Goal: Task Accomplishment & Management: Manage account settings

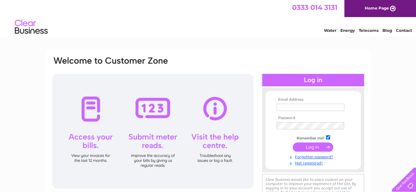
type input "Theflowergirlbirmingham@hotmail.com"
click at [327, 150] on input "submit" at bounding box center [313, 147] width 40 height 9
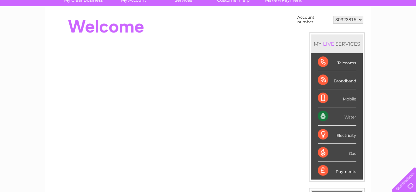
scroll to position [33, 0]
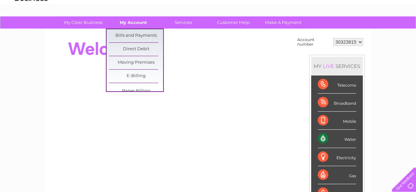
click at [132, 23] on link "My Account" at bounding box center [133, 22] width 54 height 12
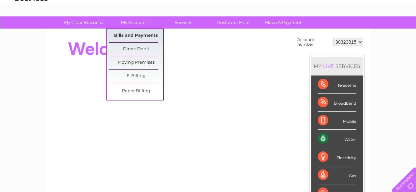
click at [129, 35] on link "Bills and Payments" at bounding box center [136, 35] width 54 height 13
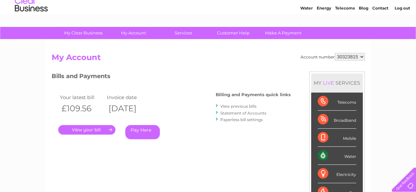
scroll to position [33, 0]
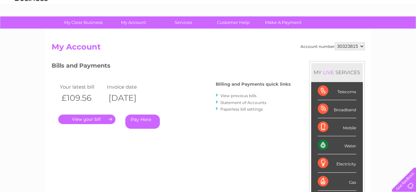
click at [72, 119] on link "." at bounding box center [86, 120] width 57 height 10
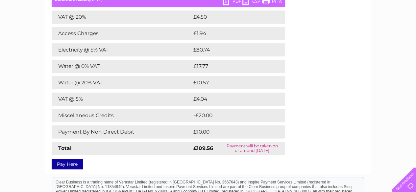
scroll to position [99, 0]
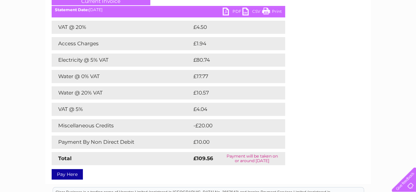
click at [279, 5] on ul "Current Invoice" at bounding box center [168, 1] width 233 height 12
click at [275, 11] on link "Print" at bounding box center [272, 13] width 20 height 10
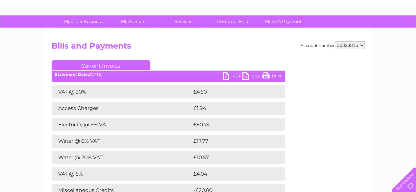
scroll to position [33, 0]
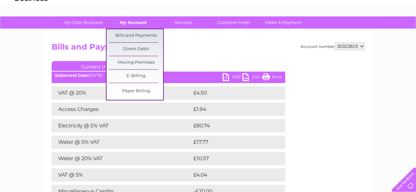
click at [135, 20] on link "My Account" at bounding box center [133, 22] width 54 height 12
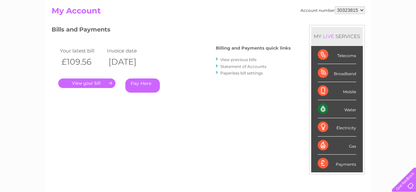
scroll to position [33, 0]
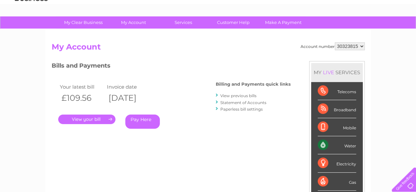
click at [237, 103] on link "Statement of Accounts" at bounding box center [243, 102] width 46 height 5
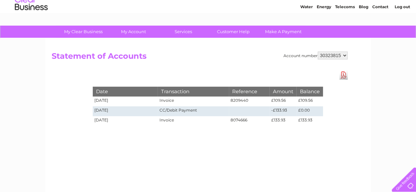
scroll to position [33, 0]
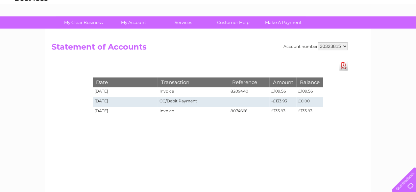
click at [340, 65] on link "Download Pdf" at bounding box center [343, 66] width 8 height 10
click at [191, 53] on h2 "Statement of Accounts" at bounding box center [200, 48] width 296 height 12
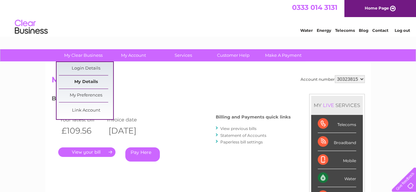
click at [87, 82] on link "My Details" at bounding box center [86, 82] width 54 height 13
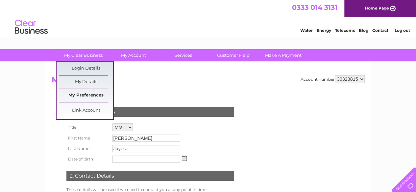
click at [87, 91] on link "My Preferences" at bounding box center [86, 95] width 54 height 13
